Goal: Download file/media

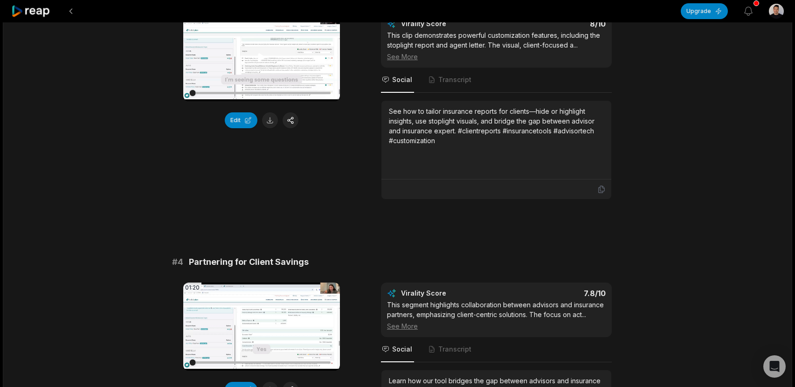
scroll to position [659, 0]
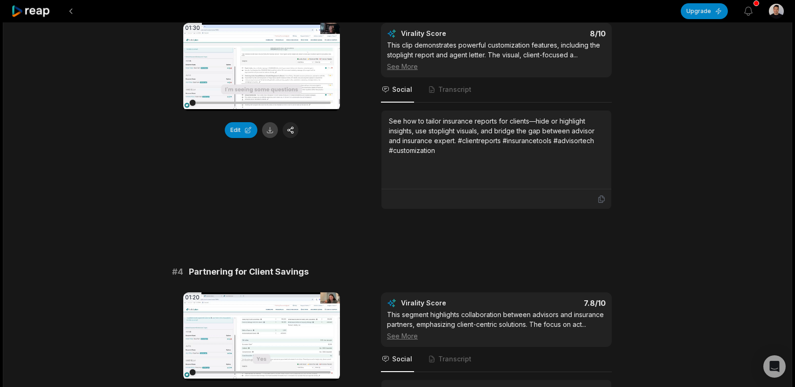
click at [272, 131] on button at bounding box center [270, 130] width 16 height 16
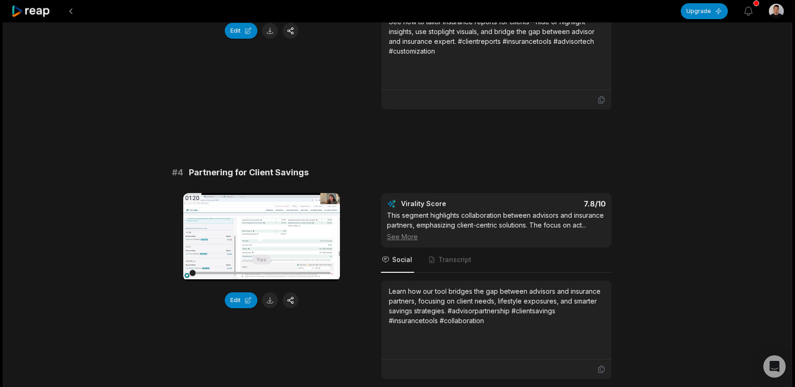
scroll to position [759, 0]
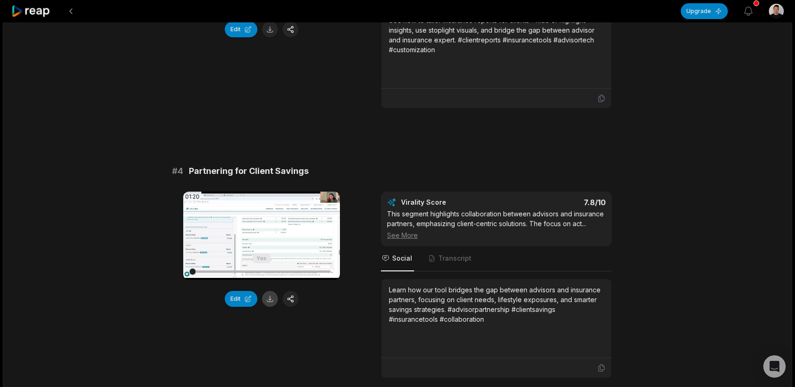
click at [271, 299] on button at bounding box center [270, 299] width 16 height 16
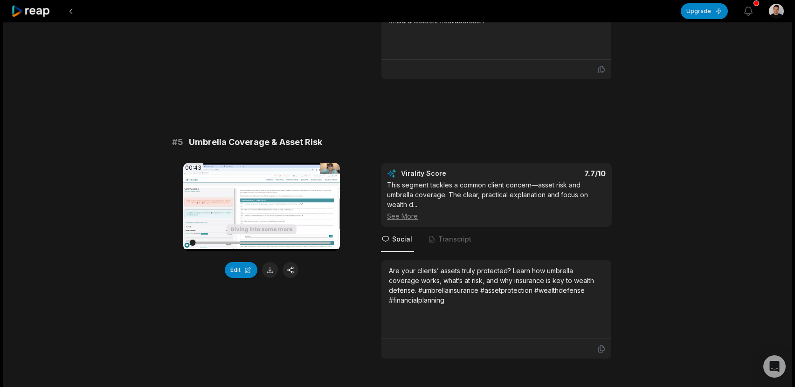
scroll to position [1072, 0]
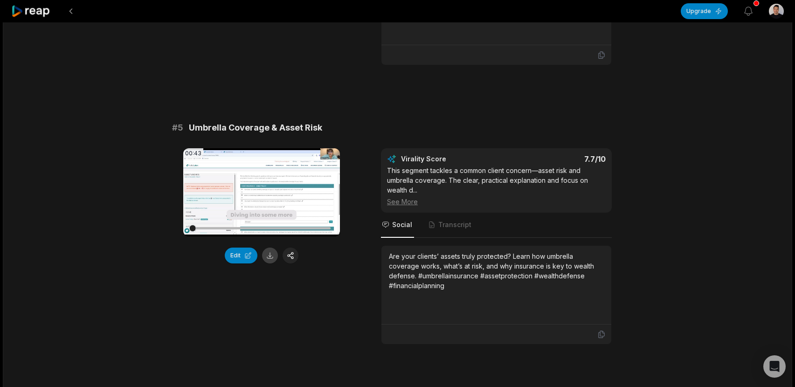
click at [272, 255] on button at bounding box center [270, 256] width 16 height 16
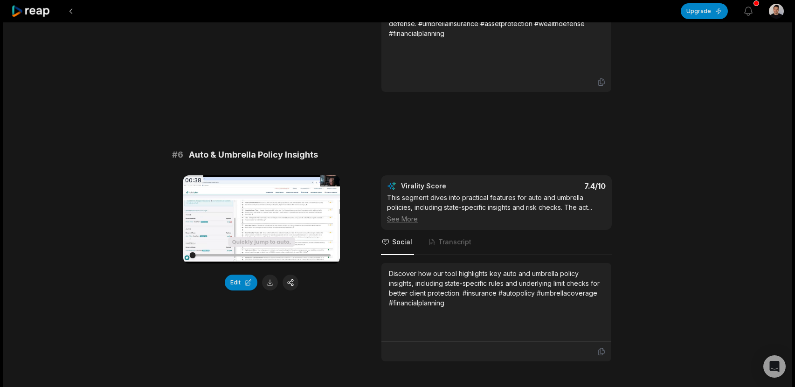
scroll to position [1345, 0]
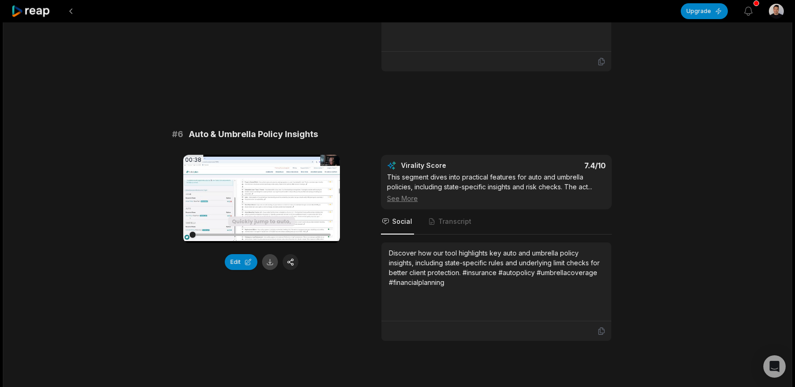
click at [271, 263] on button at bounding box center [270, 262] width 16 height 16
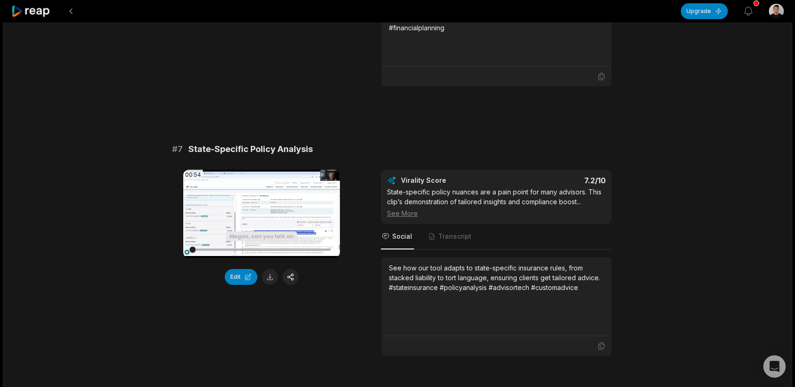
scroll to position [1604, 0]
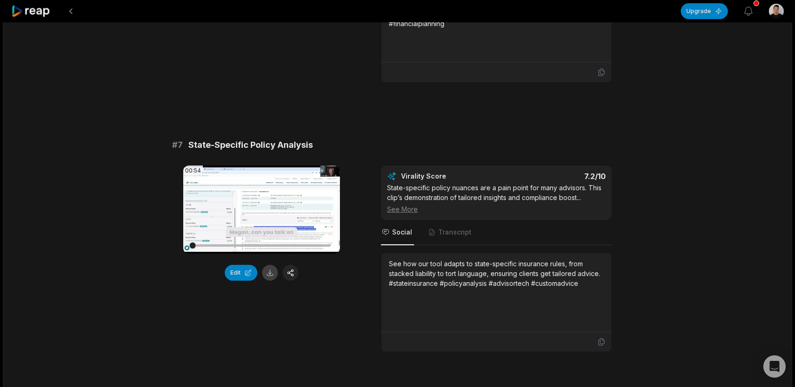
click at [269, 275] on button at bounding box center [270, 273] width 16 height 16
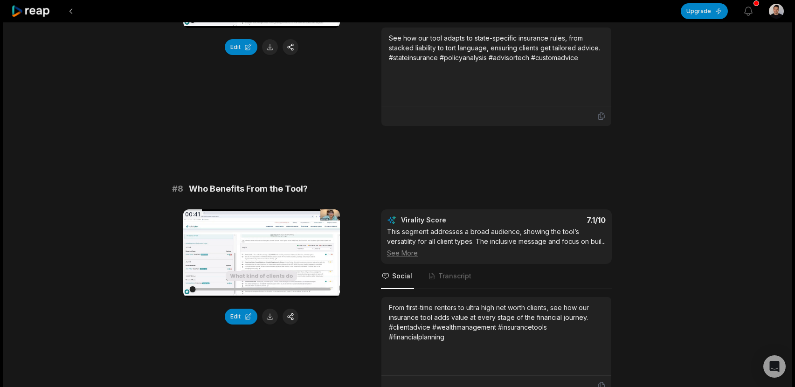
scroll to position [1833, 0]
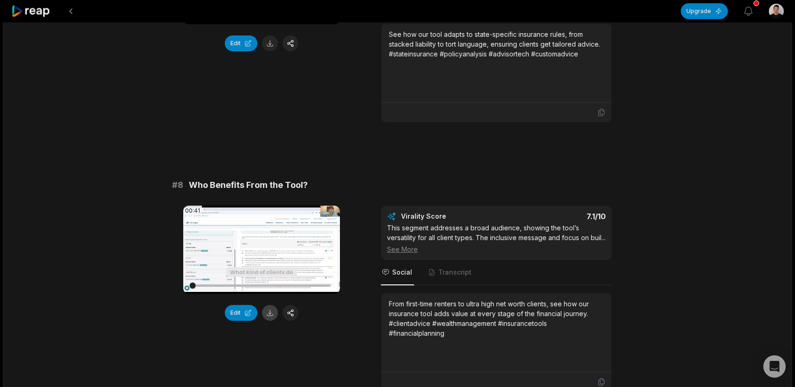
click at [273, 314] on button at bounding box center [270, 313] width 16 height 16
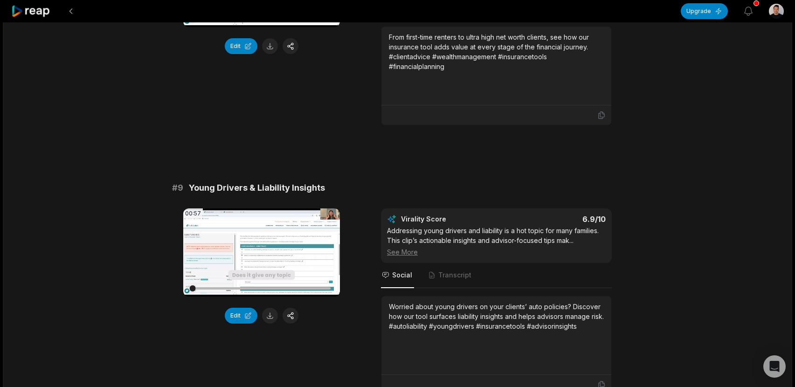
scroll to position [2109, 0]
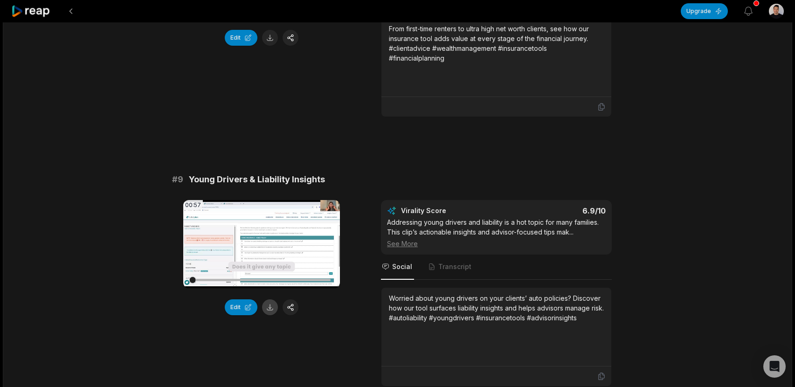
click at [273, 315] on button at bounding box center [270, 307] width 16 height 16
